Goal: Information Seeking & Learning: Learn about a topic

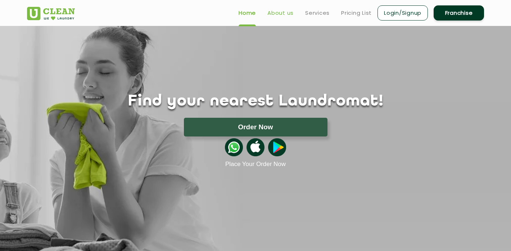
click at [279, 16] on link "About us" at bounding box center [280, 13] width 26 height 9
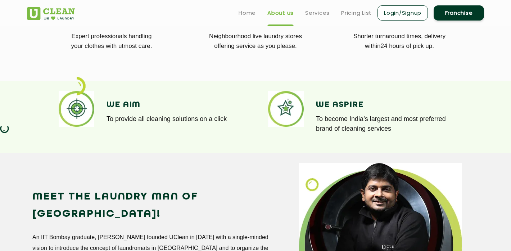
scroll to position [483, 0]
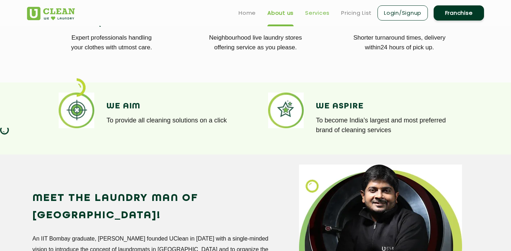
click at [321, 16] on link "Services" at bounding box center [317, 13] width 24 height 9
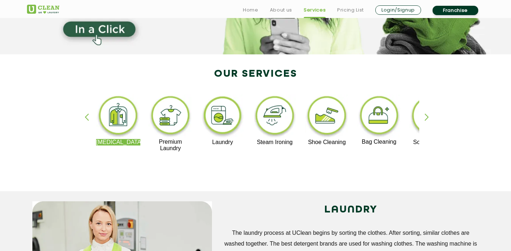
scroll to position [110, 0]
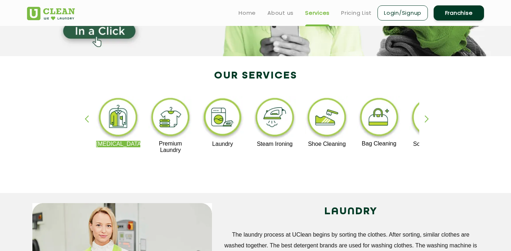
click at [428, 121] on div "button" at bounding box center [430, 125] width 11 height 20
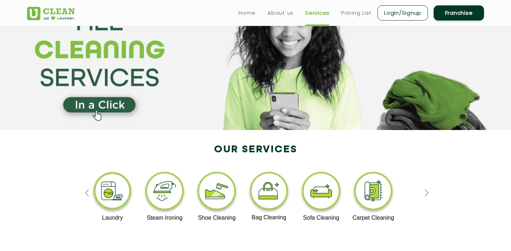
scroll to position [0, 0]
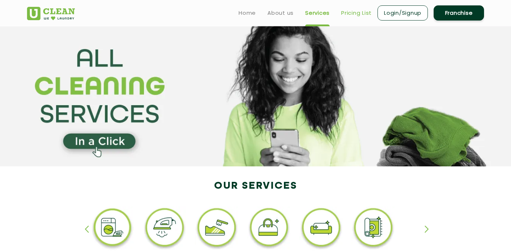
click at [353, 14] on link "Pricing List" at bounding box center [356, 13] width 31 height 9
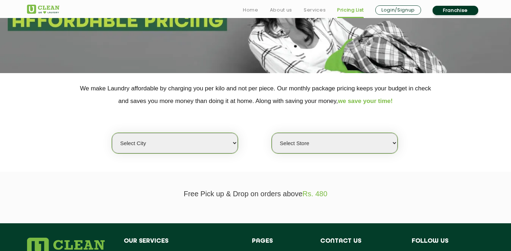
scroll to position [95, 0]
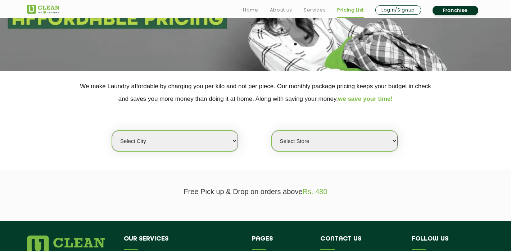
click at [235, 142] on select "Select city [GEOGRAPHIC_DATA] [GEOGRAPHIC_DATA] [GEOGRAPHIC_DATA] [GEOGRAPHIC_D…" at bounding box center [175, 141] width 126 height 21
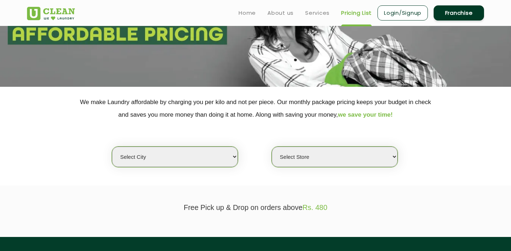
scroll to position [0, 0]
